Goal: Transaction & Acquisition: Purchase product/service

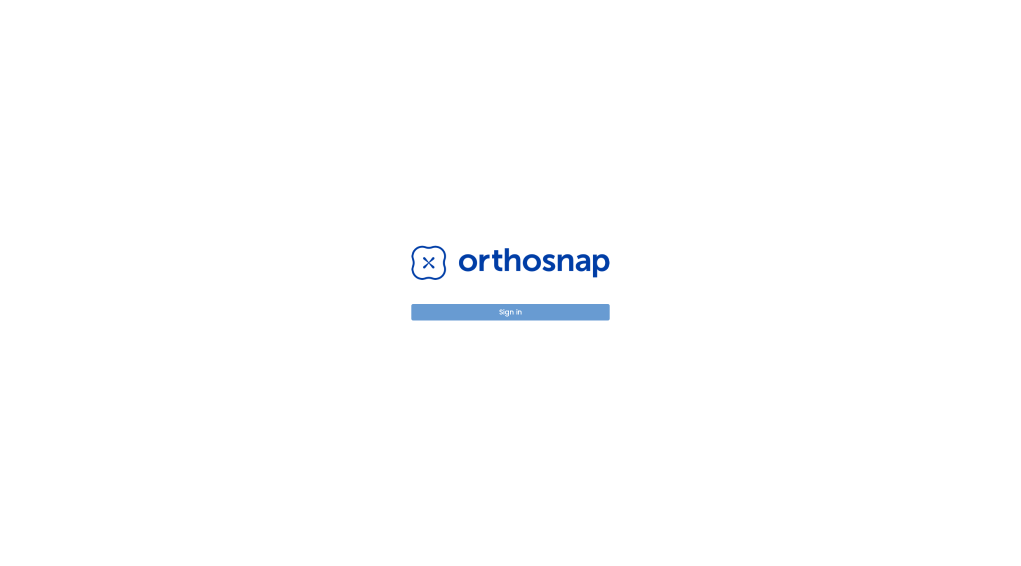
click at [518, 312] on button "Sign in" at bounding box center [510, 312] width 198 height 17
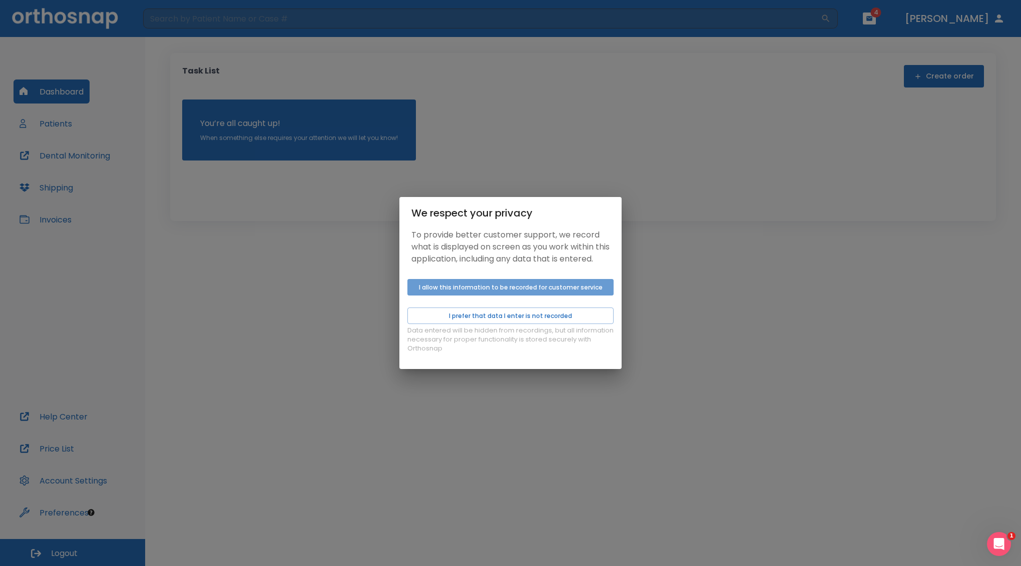
click at [438, 296] on button "I allow this information to be recorded for customer service" at bounding box center [510, 287] width 206 height 17
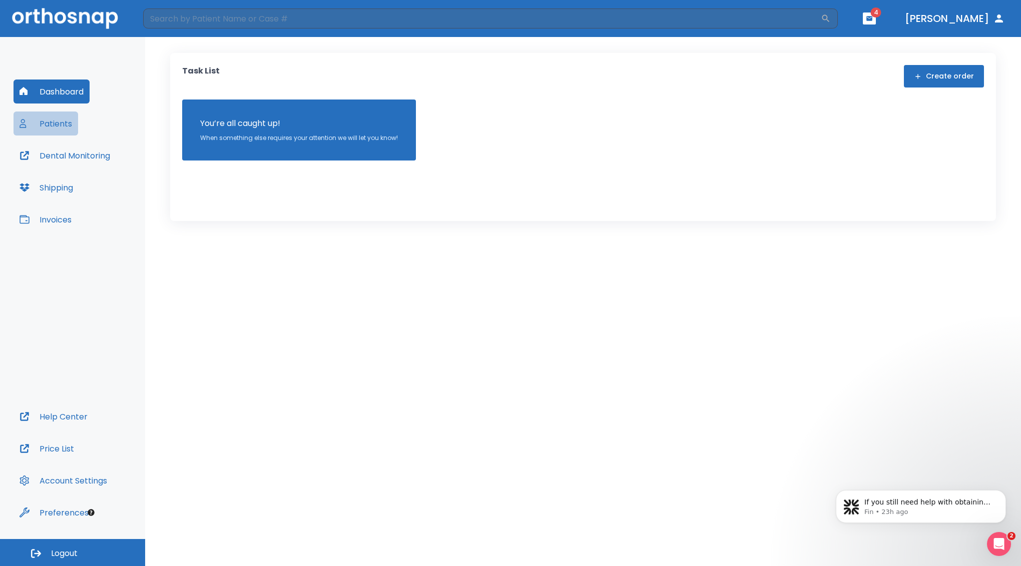
click at [28, 125] on icon "button" at bounding box center [25, 124] width 10 height 10
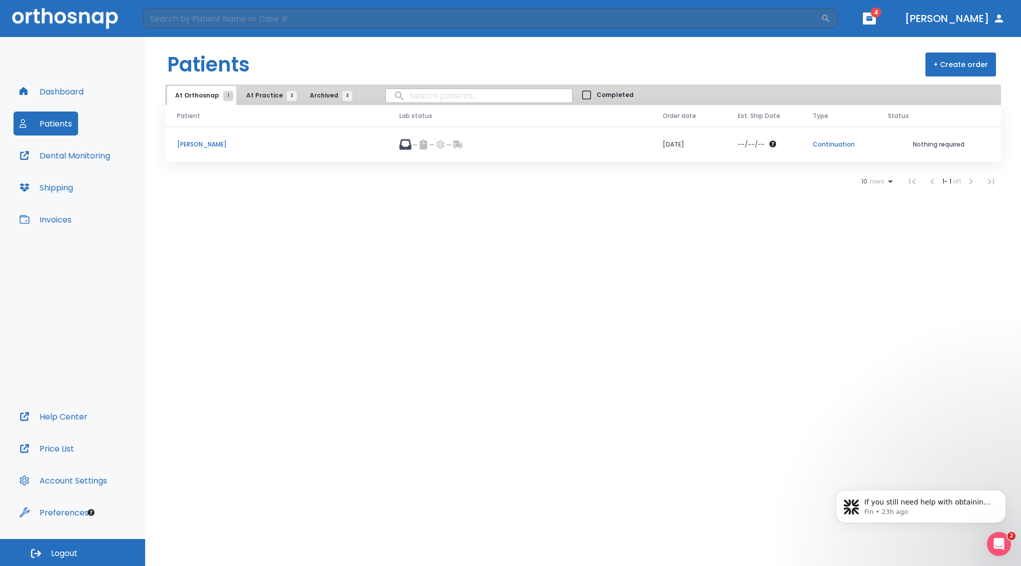
click at [192, 149] on p "[PERSON_NAME]" at bounding box center [276, 144] width 198 height 9
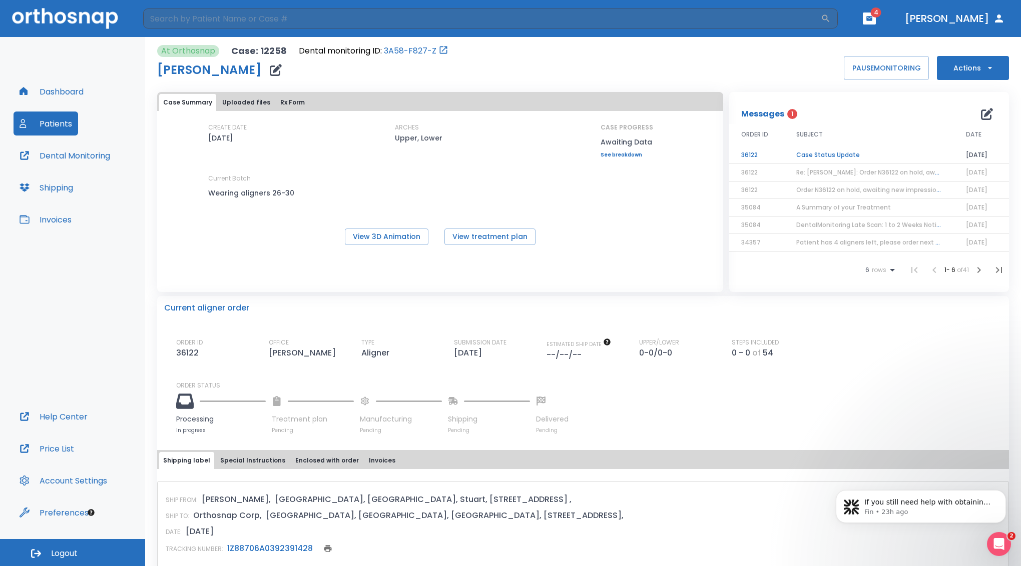
click at [615, 158] on link "See breakdown" at bounding box center [626, 155] width 53 height 6
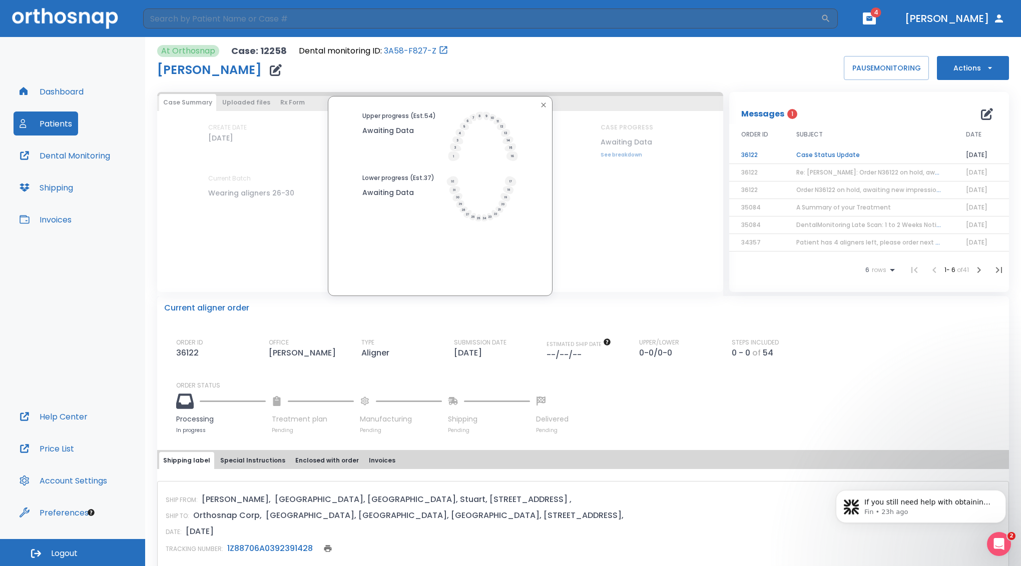
click at [539, 107] on icon "button" at bounding box center [543, 105] width 8 height 8
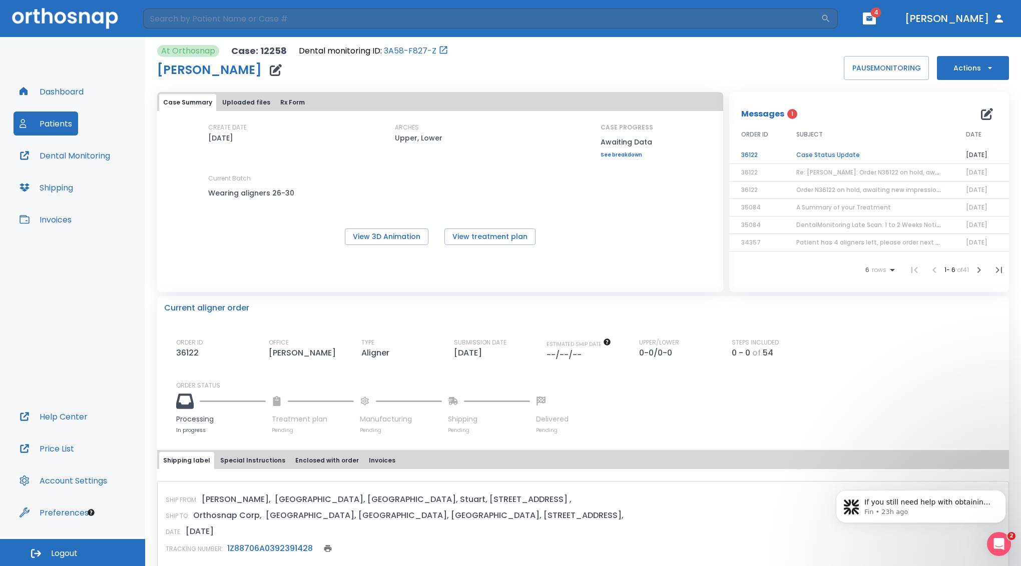
click at [819, 162] on td "Case Status Update" at bounding box center [869, 156] width 170 height 18
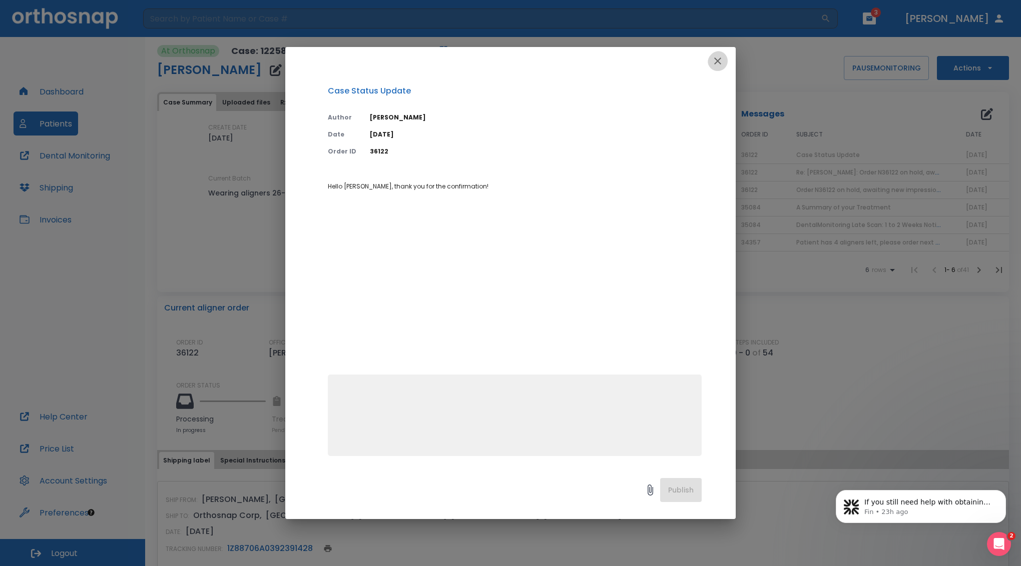
click at [713, 64] on icon "button" at bounding box center [718, 61] width 12 height 12
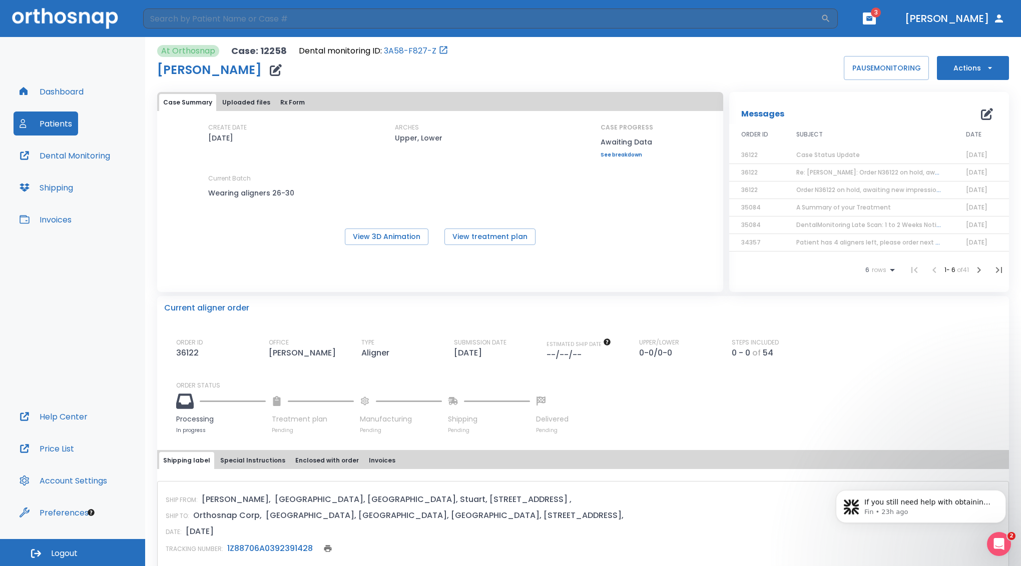
scroll to position [150, 0]
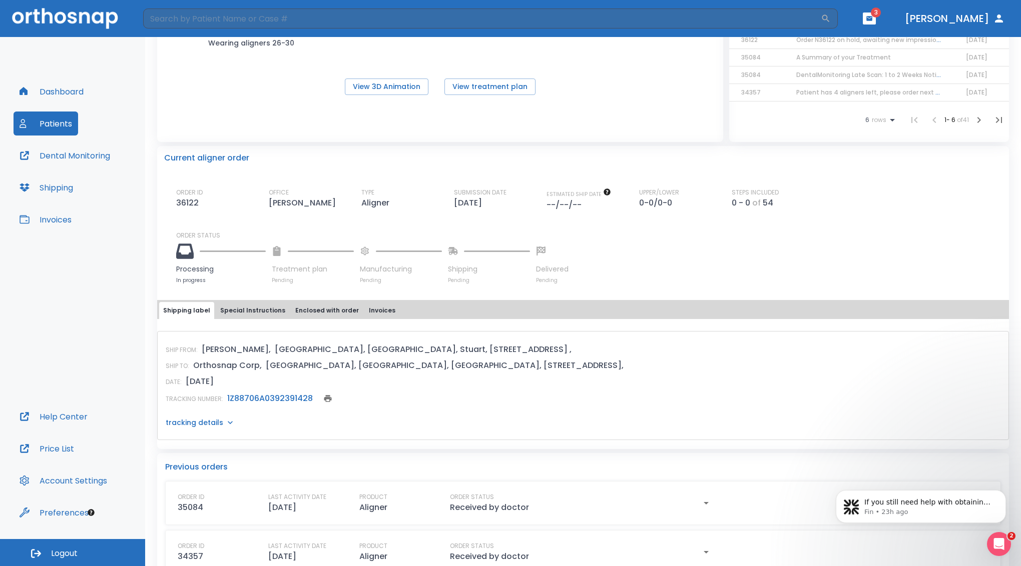
click at [225, 428] on icon at bounding box center [230, 423] width 10 height 10
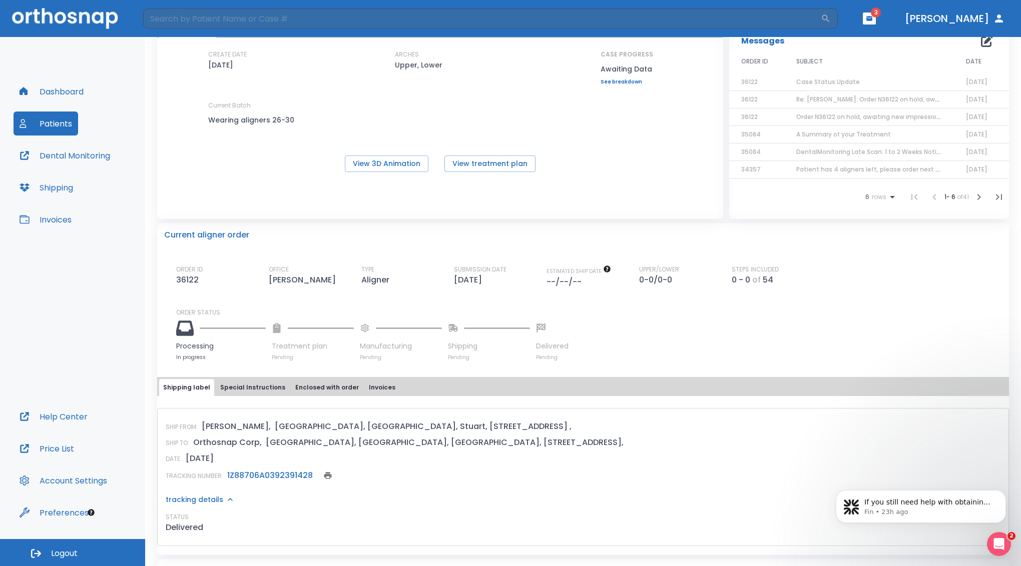
scroll to position [0, 0]
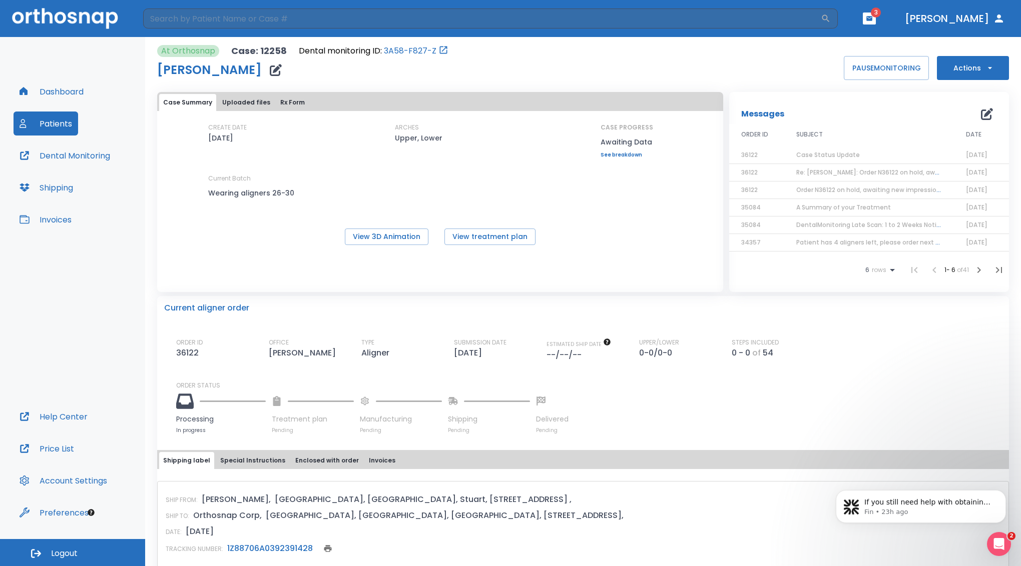
click at [819, 159] on span "Case Status Update" at bounding box center [828, 155] width 64 height 9
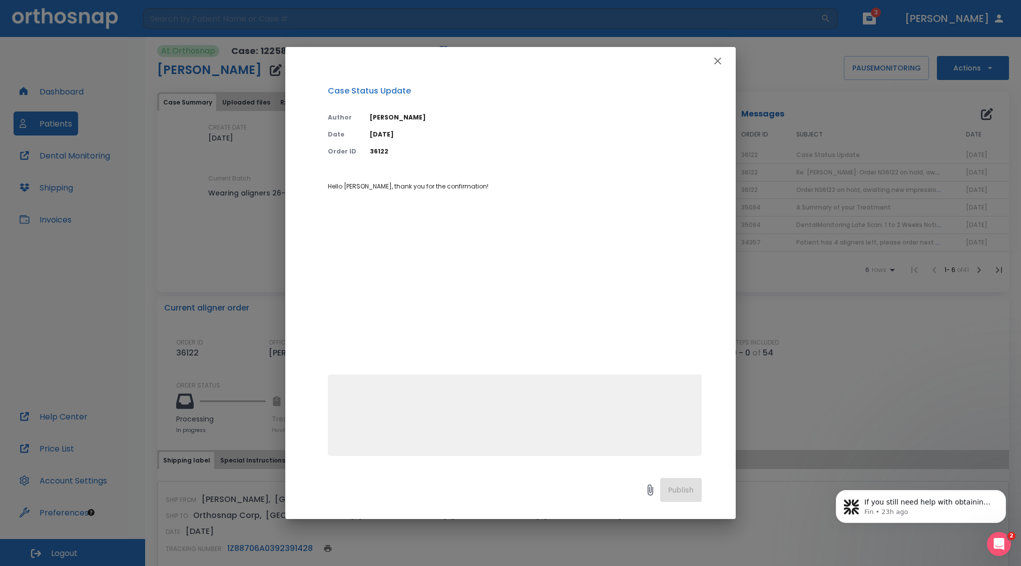
click at [719, 65] on icon "button" at bounding box center [717, 61] width 7 height 7
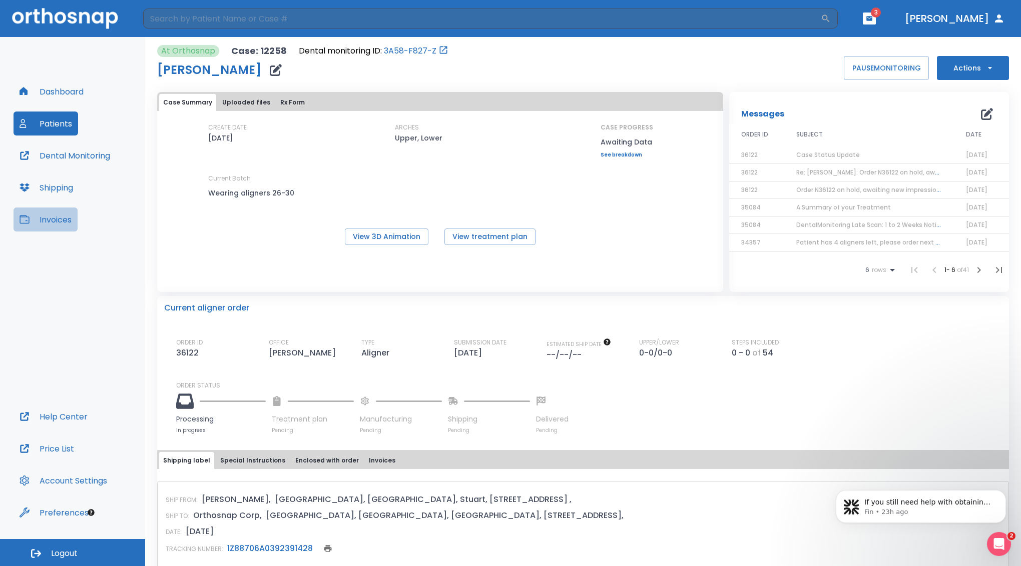
click at [52, 220] on button "Invoices" at bounding box center [46, 220] width 64 height 24
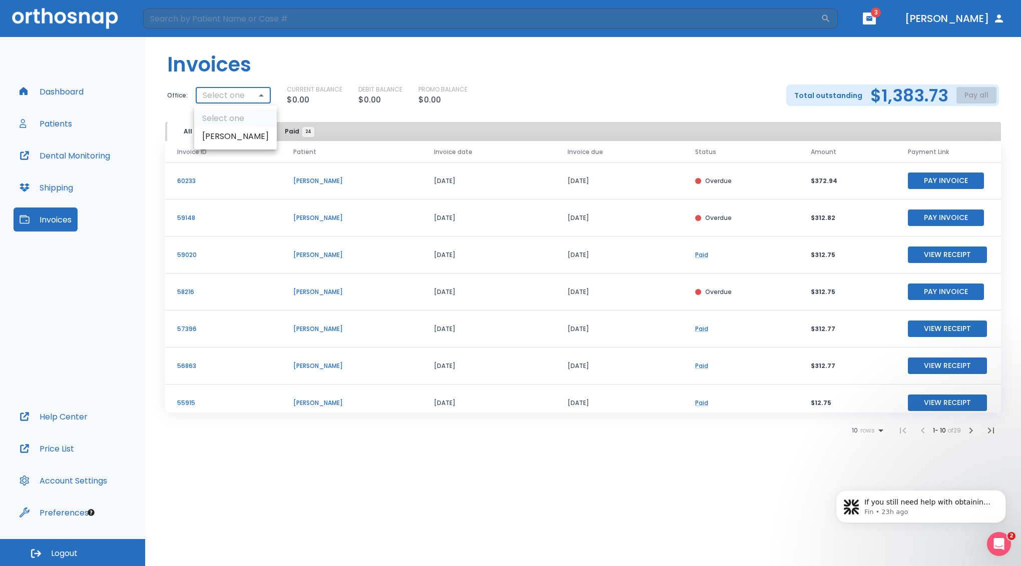
click at [258, 95] on body "​ 3 [PERSON_NAME] Dashboard Patients Dental Monitoring Shipping Invoices Help C…" at bounding box center [510, 283] width 1021 height 566
click at [258, 95] on div at bounding box center [510, 283] width 1021 height 566
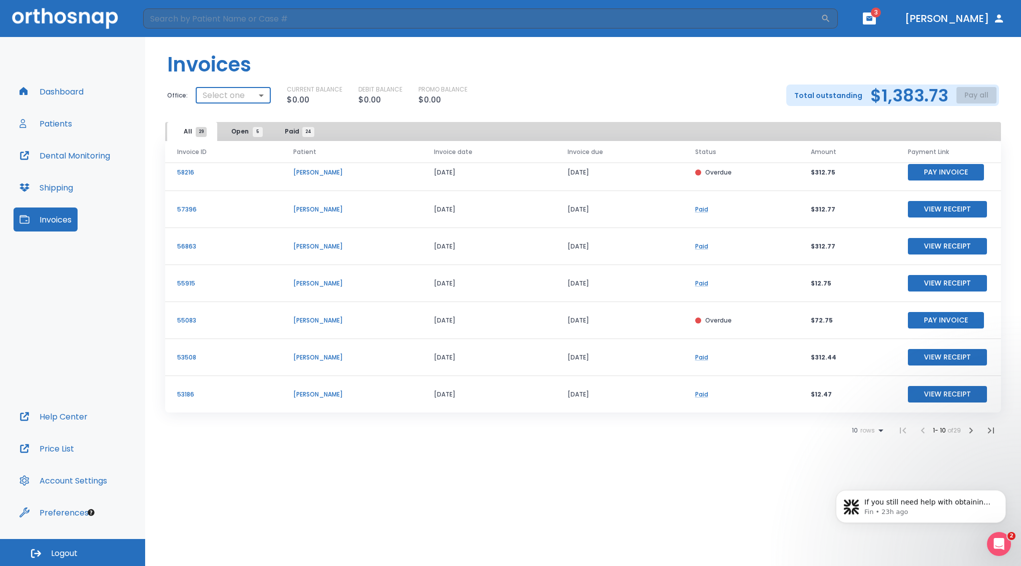
scroll to position [121, 0]
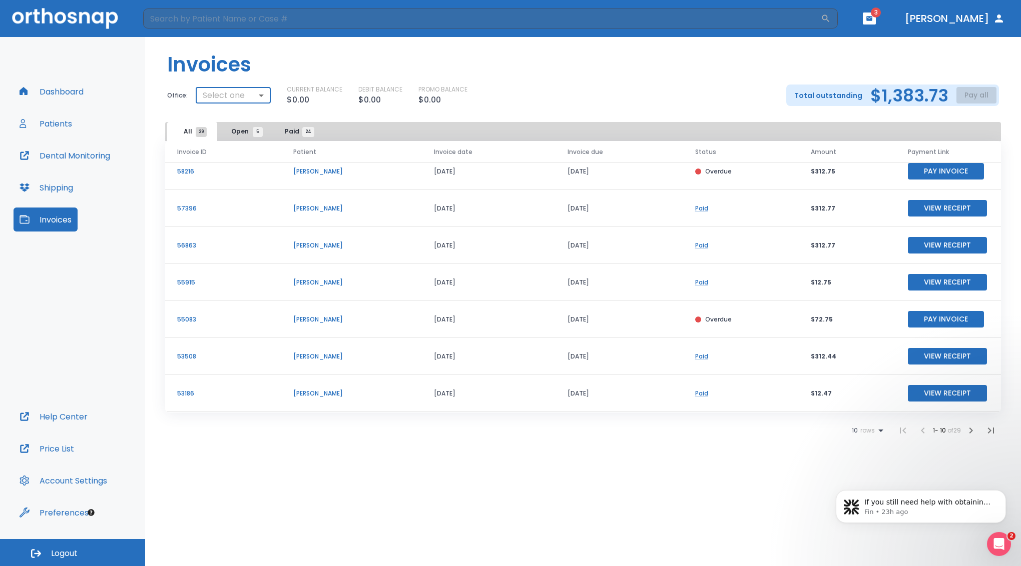
click at [872, 19] on icon "button" at bounding box center [869, 18] width 6 height 5
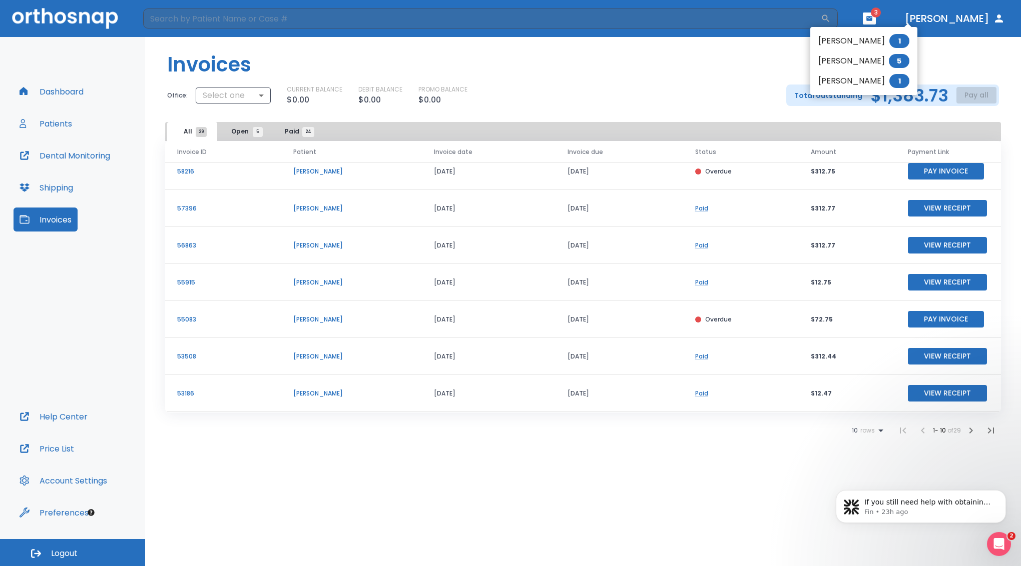
click at [889, 40] on span "1" at bounding box center [899, 41] width 20 height 14
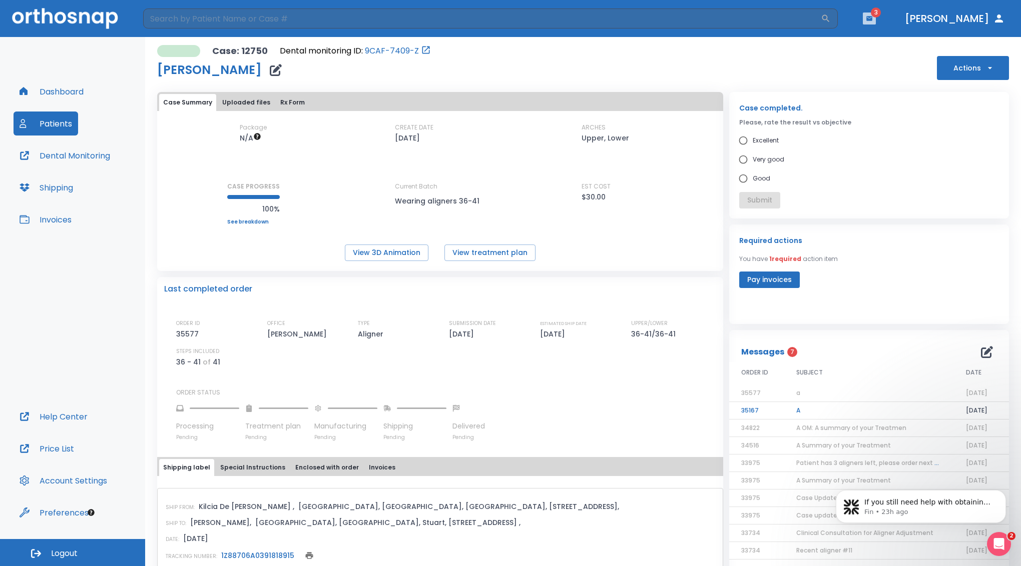
click at [873, 16] on icon "button" at bounding box center [869, 18] width 7 height 7
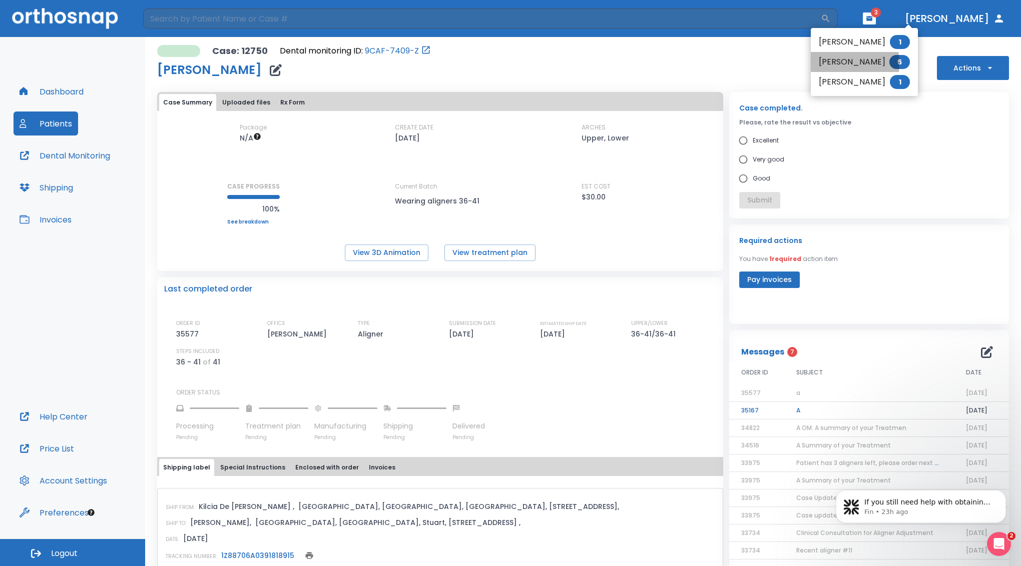
click at [824, 63] on li "[PERSON_NAME] 5" at bounding box center [864, 62] width 107 height 20
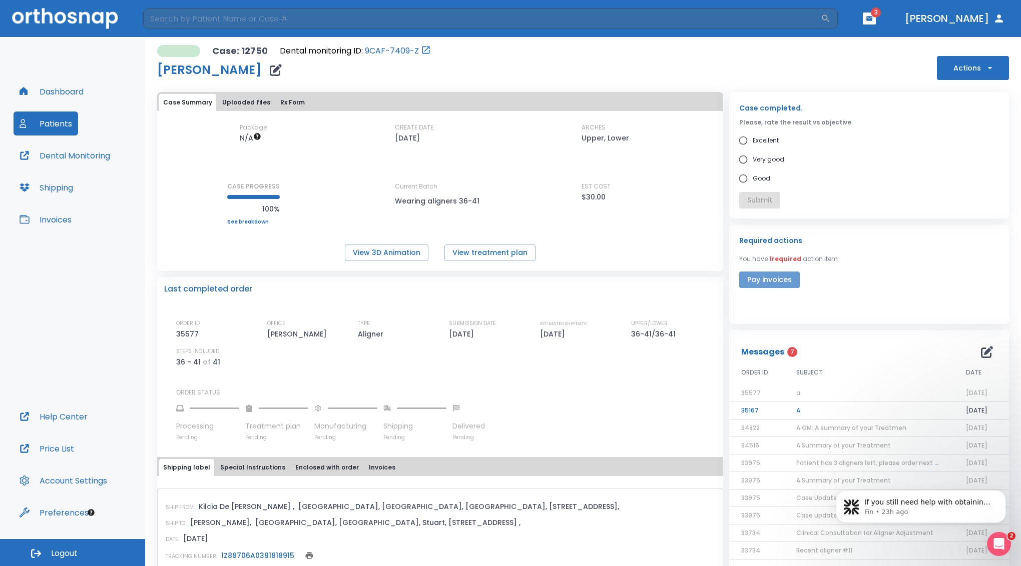
click at [748, 288] on button "Pay invoices" at bounding box center [769, 280] width 61 height 17
